Goal: Task Accomplishment & Management: Manage account settings

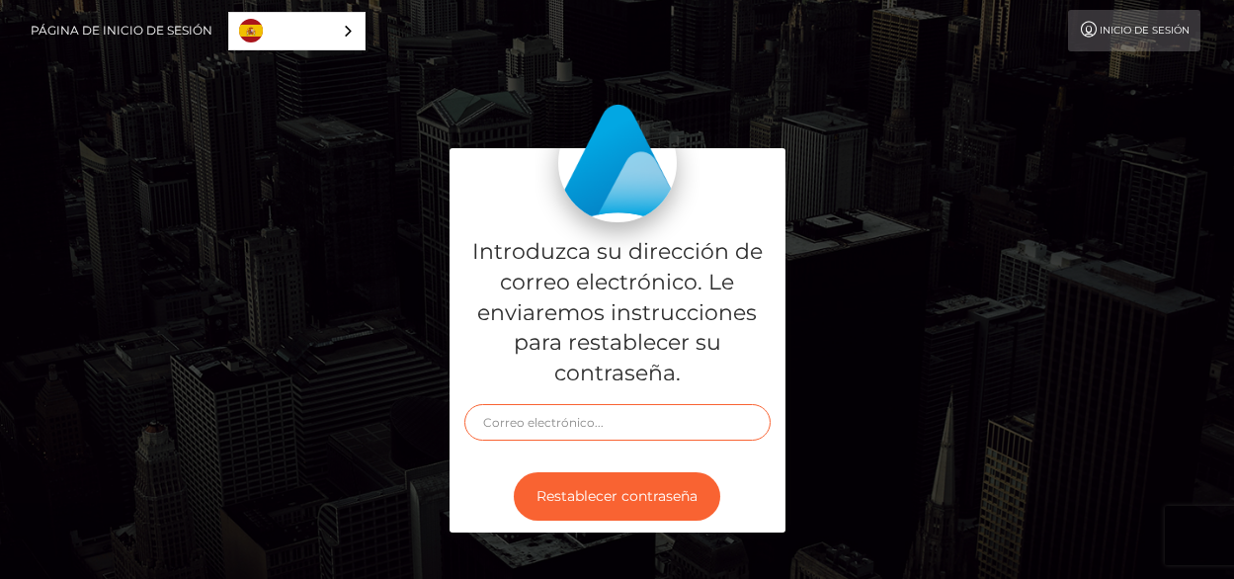
type input "[EMAIL_ADDRESS][DOMAIN_NAME]"
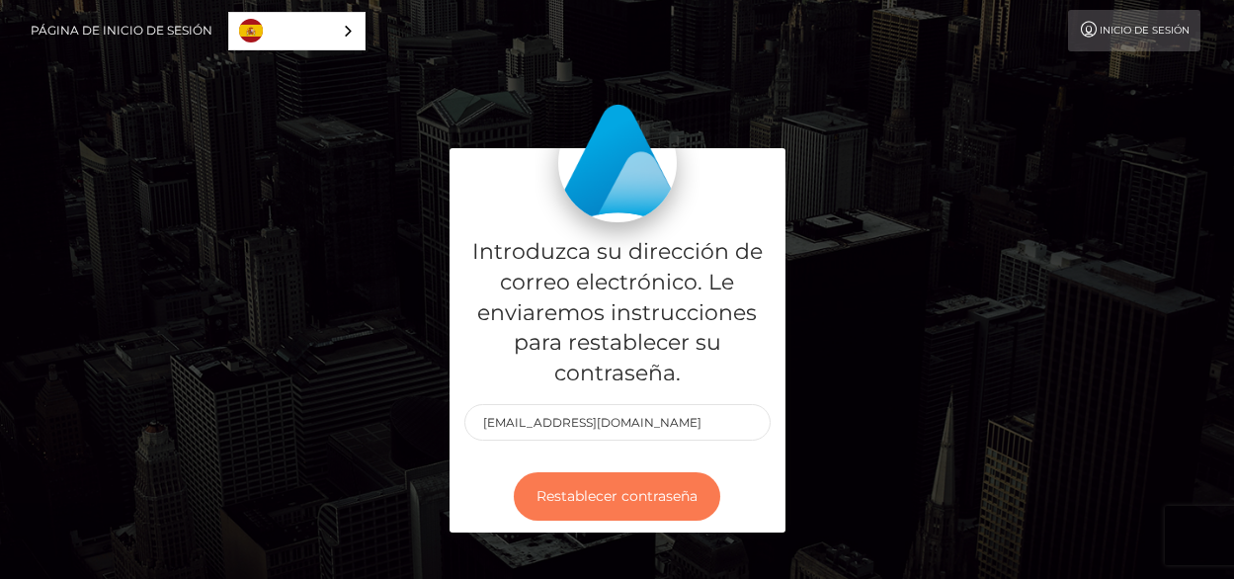
drag, startPoint x: 613, startPoint y: 508, endPoint x: 1086, endPoint y: 235, distance: 545.2
click at [1086, 235] on div "Introduzca su dirección de correo electrónico. Le enviaremos instrucciones para…" at bounding box center [617, 350] width 1126 height 404
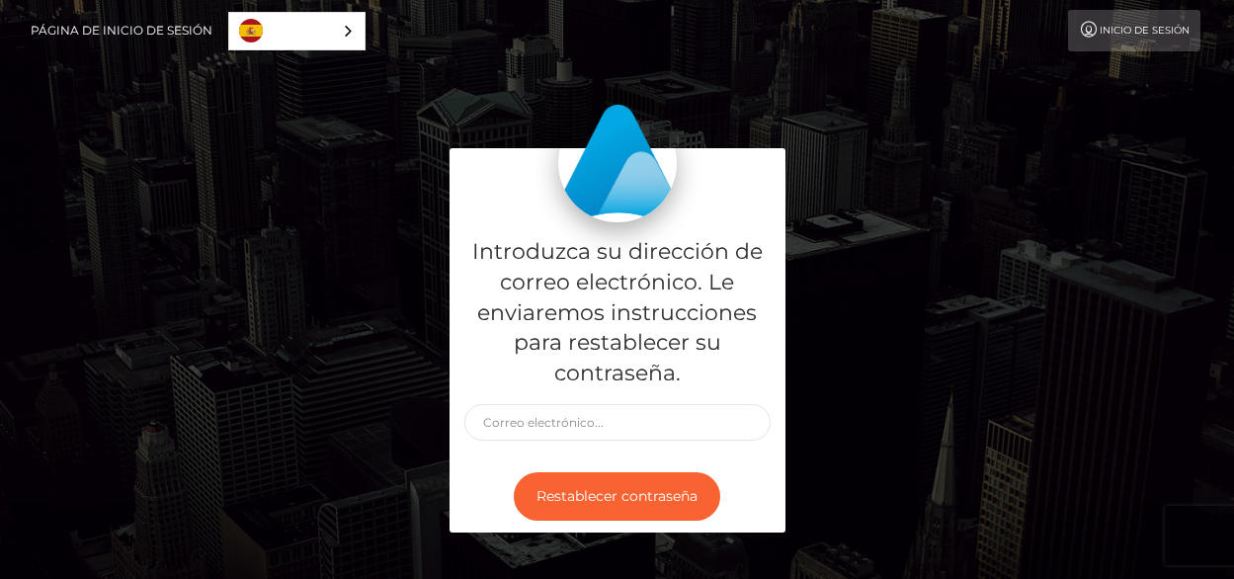
click at [1100, 53] on nav "Página de inicio de sesión Español English 中文 (简体) Português (Brasil) Inicio de…" at bounding box center [617, 30] width 1234 height 61
click at [1109, 35] on link "Inicio de sesión" at bounding box center [1134, 30] width 132 height 41
